Goal: Transaction & Acquisition: Book appointment/travel/reservation

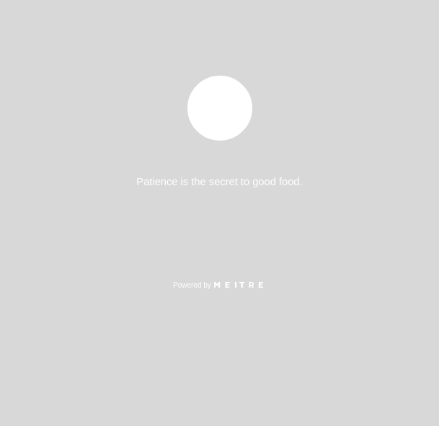
select select "es"
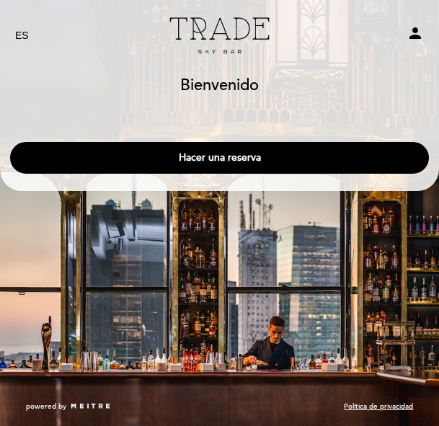
click at [137, 150] on button "Hacer una reserva" at bounding box center [219, 158] width 419 height 32
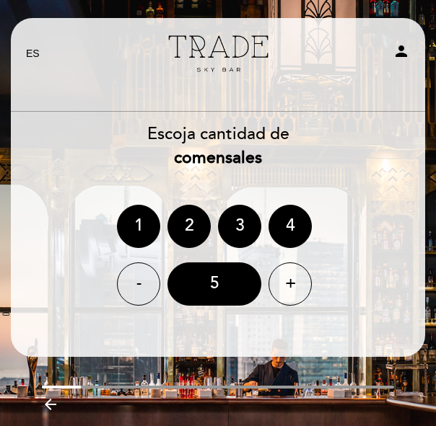
click at [247, 226] on div "3" at bounding box center [239, 226] width 43 height 43
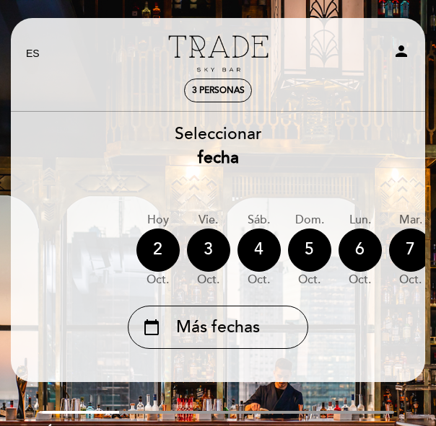
click at [258, 250] on div "4" at bounding box center [258, 250] width 43 height 43
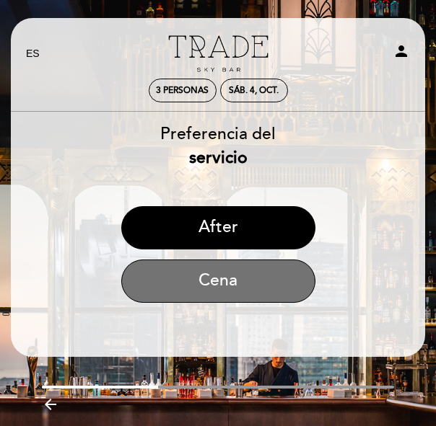
click at [278, 271] on button "Cena" at bounding box center [218, 281] width 194 height 43
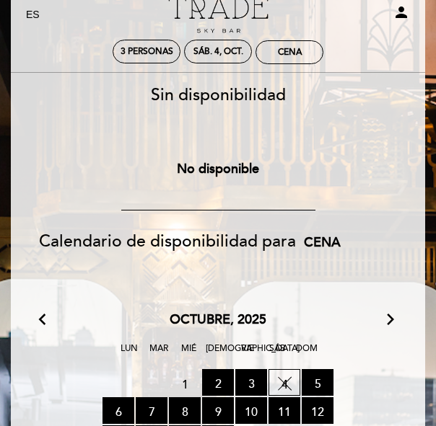
scroll to position [72, 0]
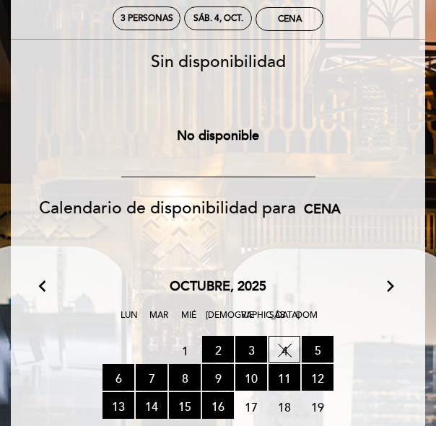
drag, startPoint x: 249, startPoint y: 74, endPoint x: 252, endPoint y: 131, distance: 57.8
click at [249, 73] on div "Sin disponibilidad sáb. 4, oct." at bounding box center [218, 63] width 416 height 24
click at [250, 145] on button "No disponible" at bounding box center [217, 136] width 137 height 36
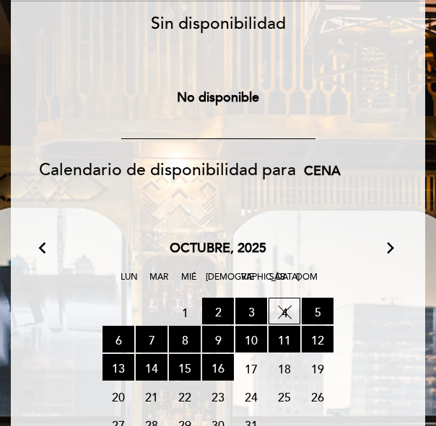
scroll to position [144, 0]
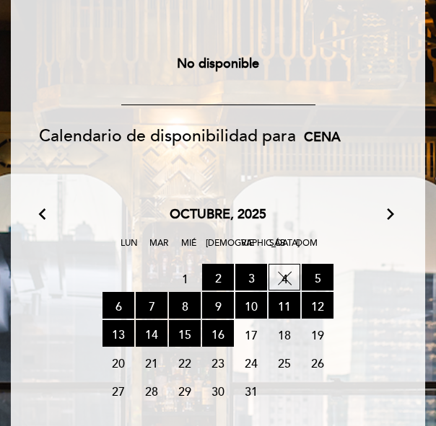
click at [289, 275] on span "4 SIN DISPONIBILIDAD" at bounding box center [284, 277] width 32 height 27
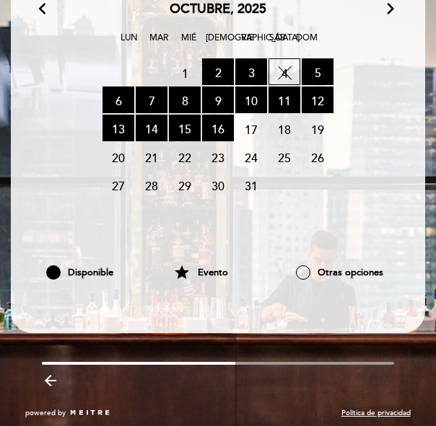
scroll to position [356, 0]
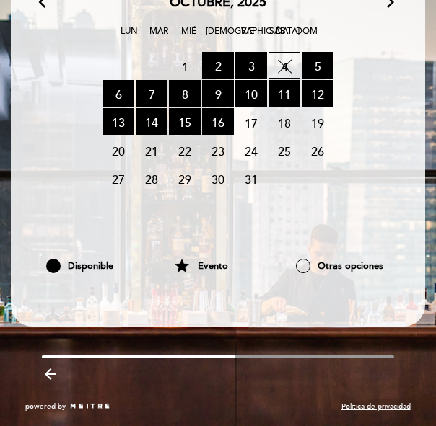
click at [302, 264] on div at bounding box center [303, 266] width 14 height 14
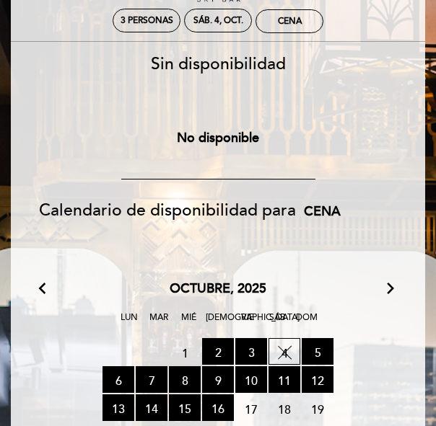
scroll to position [0, 0]
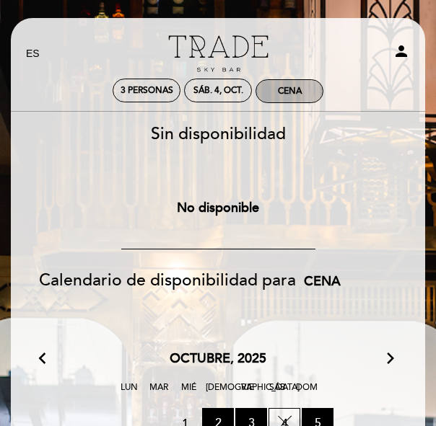
click at [281, 102] on div "Cena" at bounding box center [289, 91] width 66 height 22
select select "? undefined:undefined ?"
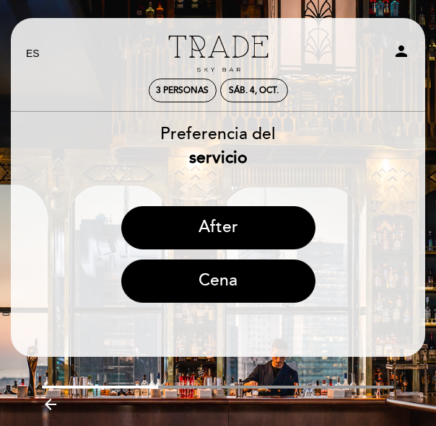
click at [263, 221] on button "After" at bounding box center [218, 227] width 194 height 43
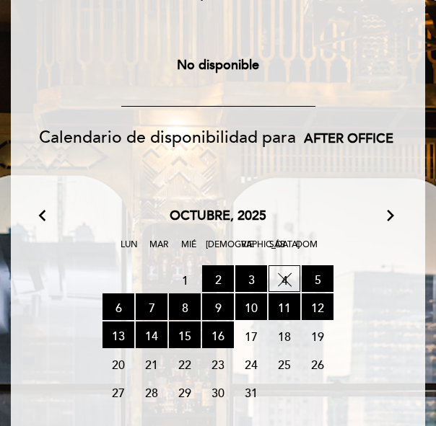
scroll to position [144, 0]
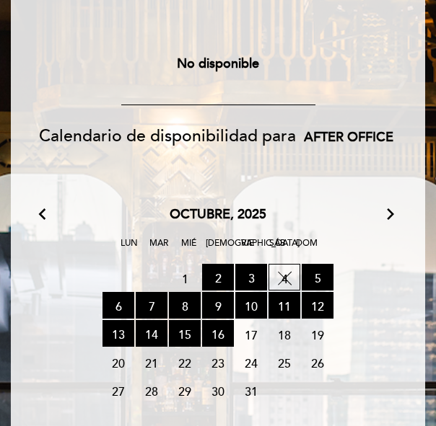
click at [286, 278] on span "4 SIN DISPONIBILIDAD" at bounding box center [284, 277] width 32 height 27
